Goal: Transaction & Acquisition: Purchase product/service

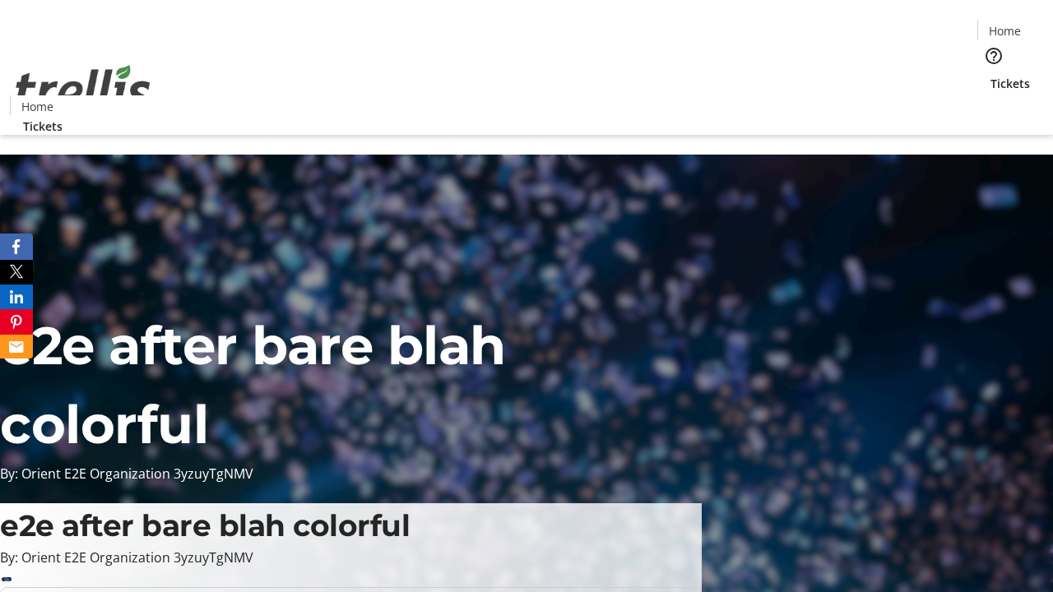
click at [991, 75] on span "Tickets" at bounding box center [1010, 83] width 39 height 17
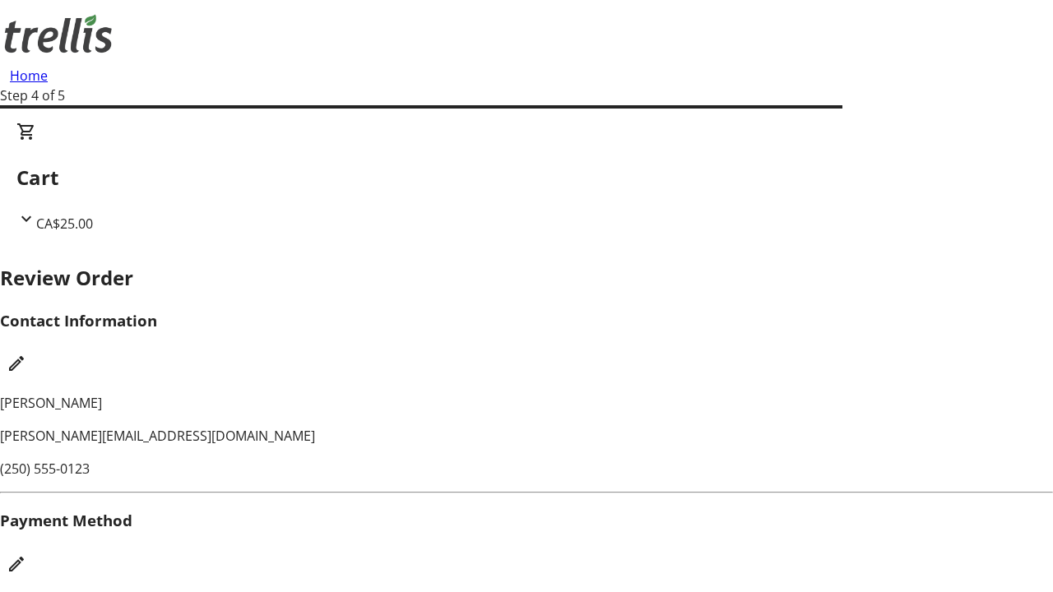
click at [26, 555] on mat-icon "Edit Payment Method" at bounding box center [17, 565] width 20 height 20
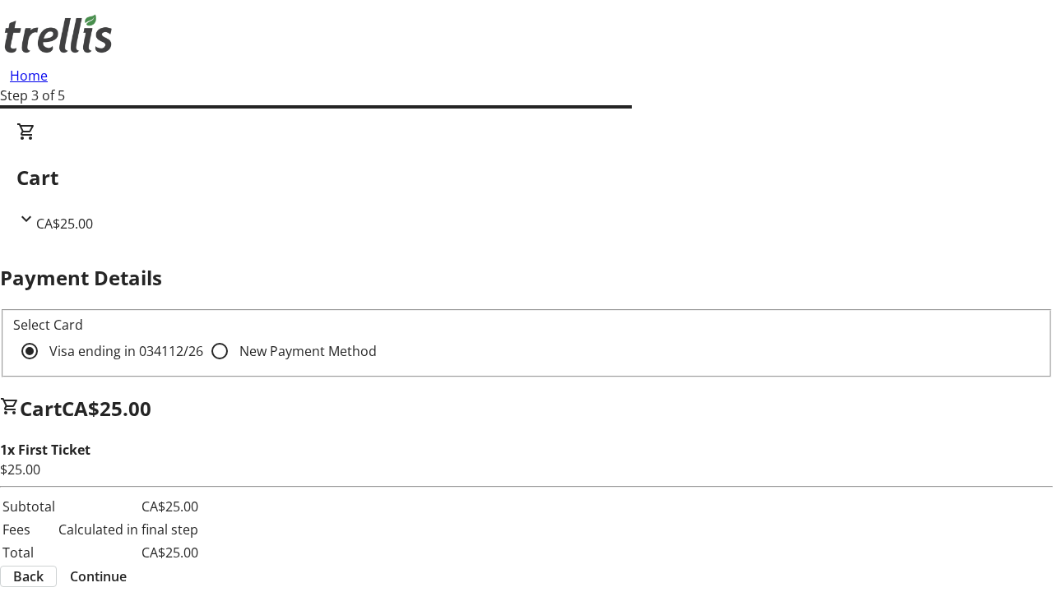
click at [203, 335] on input "New Payment Method" at bounding box center [219, 351] width 33 height 33
radio input "true"
